Goal: Transaction & Acquisition: Register for event/course

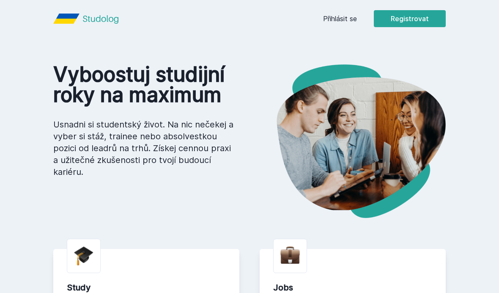
click at [420, 15] on button "Registrovat" at bounding box center [410, 18] width 72 height 17
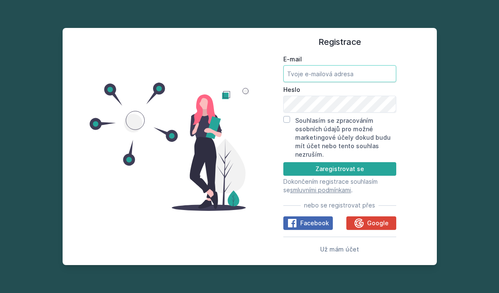
click at [349, 82] on input "E-mail" at bounding box center [339, 73] width 113 height 17
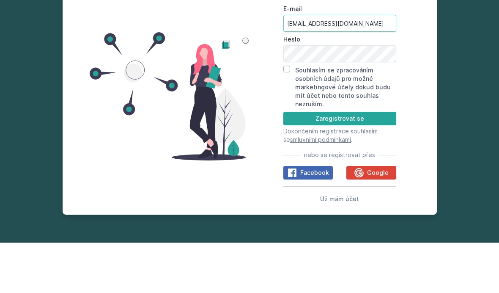
type input "[EMAIL_ADDRESS][DOMAIN_NAME]"
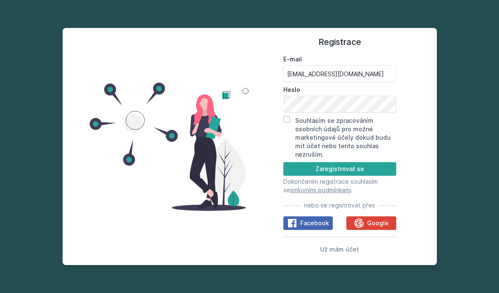
click at [354, 162] on button "Zaregistrovat se" at bounding box center [339, 169] width 113 height 14
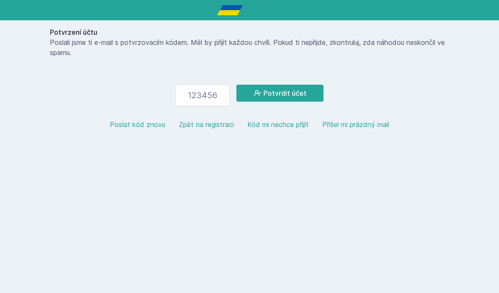
click at [204, 99] on input "number" at bounding box center [203, 95] width 54 height 21
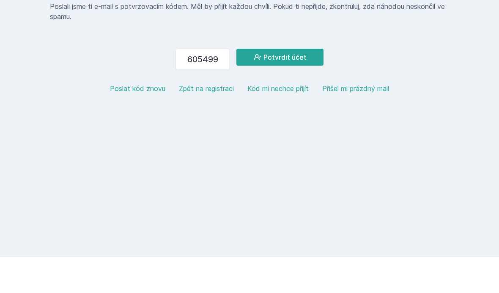
click at [302, 85] on button "Potvrdit účet" at bounding box center [279, 93] width 87 height 17
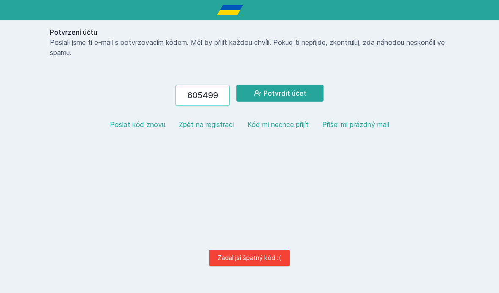
click at [215, 94] on input "605499" at bounding box center [203, 95] width 54 height 21
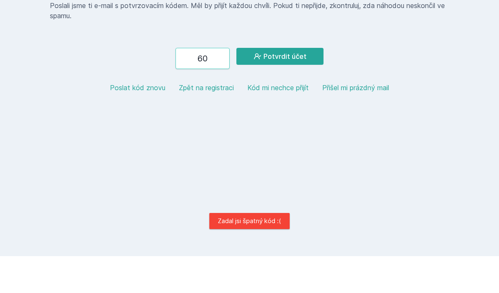
type input "6"
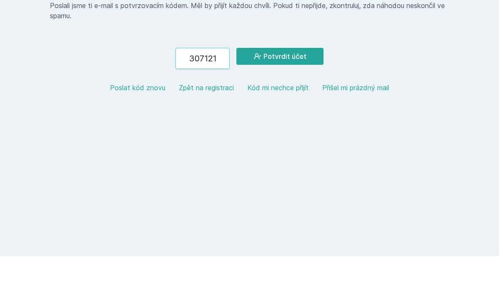
type input "307121"
click at [294, 85] on button "Potvrdit účet" at bounding box center [279, 93] width 87 height 17
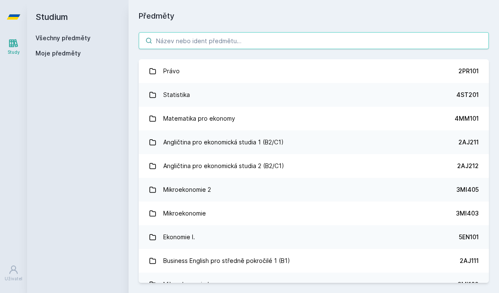
click at [310, 45] on input "search" at bounding box center [314, 40] width 350 height 17
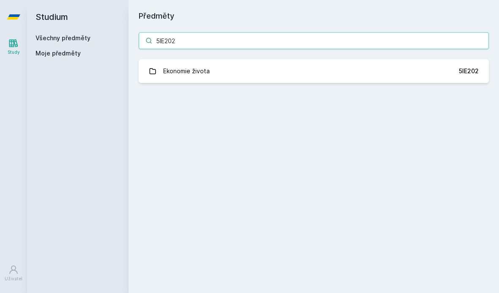
type input "5IE202"
click at [196, 70] on div "Ekonomie života" at bounding box center [186, 71] width 47 height 17
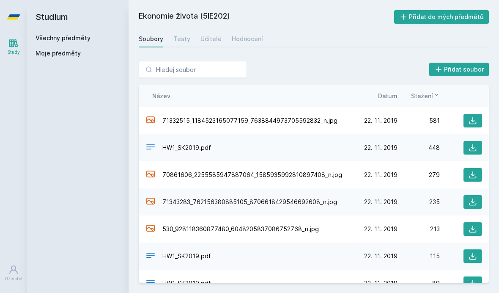
scroll to position [30, 0]
click at [293, 116] on span "71332515_1184523165077159_7638844973705592832_n.jpg" at bounding box center [249, 120] width 175 height 8
click at [313, 115] on div "71332515_1184523165077159_7638844973705592832_n.jpg" at bounding box center [250, 121] width 210 height 12
click at [475, 116] on icon at bounding box center [473, 120] width 8 height 8
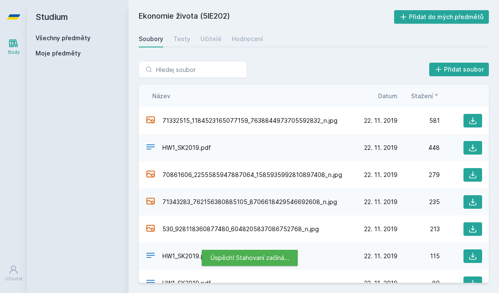
click at [475, 143] on icon at bounding box center [473, 147] width 8 height 8
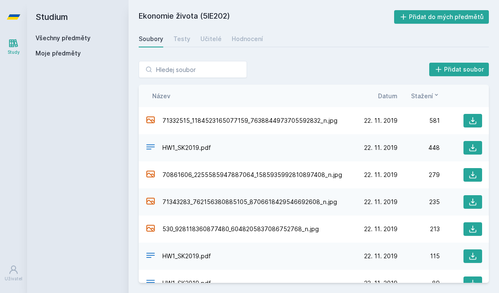
scroll to position [0, 0]
click at [212, 66] on input "search" at bounding box center [193, 69] width 108 height 17
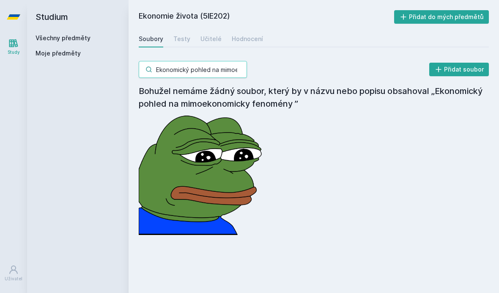
type input "Ekonomický pohled na mimoekonomicky fenomény"
click at [331, 72] on div "Ekonomický pohled na mimoekonomicky fenomény Přidat soubor" at bounding box center [314, 69] width 350 height 17
